Goal: Browse casually: Explore the website without a specific task or goal

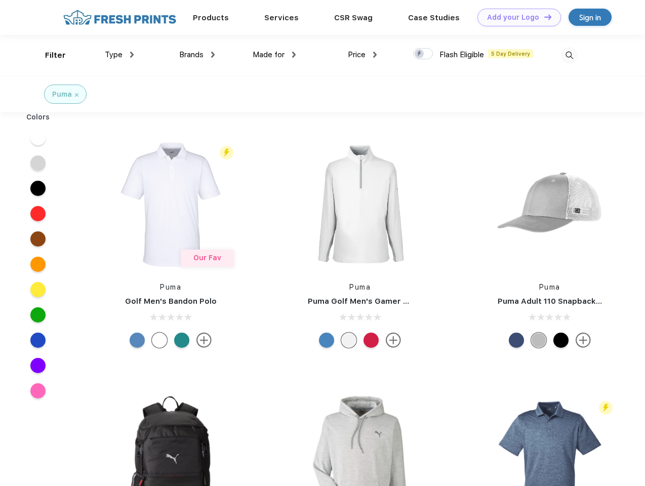
scroll to position [1, 0]
click at [515, 17] on link "Add your Logo Design Tool" at bounding box center [519, 18] width 84 height 18
click at [0, 0] on div "Design Tool" at bounding box center [0, 0] width 0 height 0
click at [543, 17] on link "Add your Logo Design Tool" at bounding box center [519, 18] width 84 height 18
click at [49, 55] on div "Filter" at bounding box center [55, 56] width 21 height 12
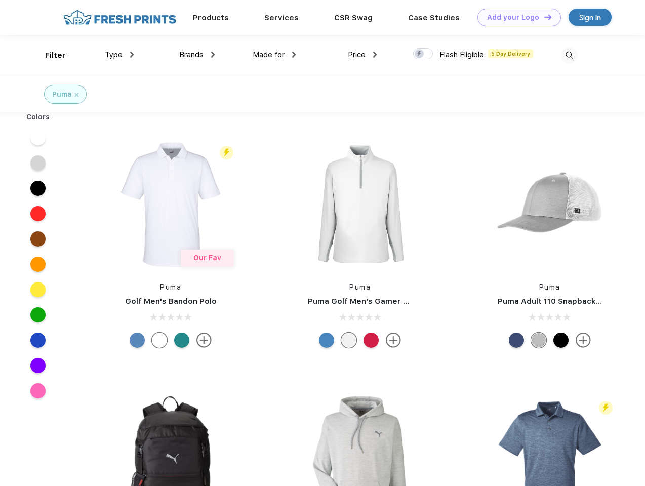
click at [119, 55] on span "Type" at bounding box center [114, 54] width 18 height 9
click at [197, 55] on span "Brands" at bounding box center [191, 54] width 24 height 9
click at [274, 55] on span "Made for" at bounding box center [269, 54] width 32 height 9
click at [362, 55] on span "Price" at bounding box center [357, 54] width 18 height 9
click at [423, 54] on div at bounding box center [423, 53] width 20 height 11
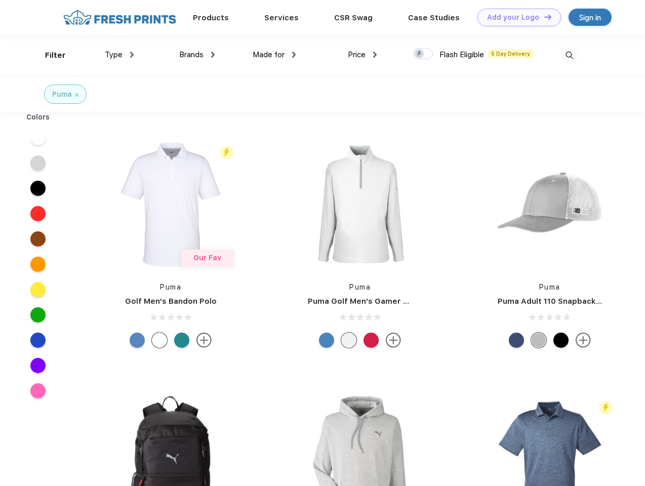
click at [420, 54] on input "checkbox" at bounding box center [416, 51] width 7 height 7
click at [569, 55] on img at bounding box center [569, 55] width 17 height 17
